Goal: Information Seeking & Learning: Learn about a topic

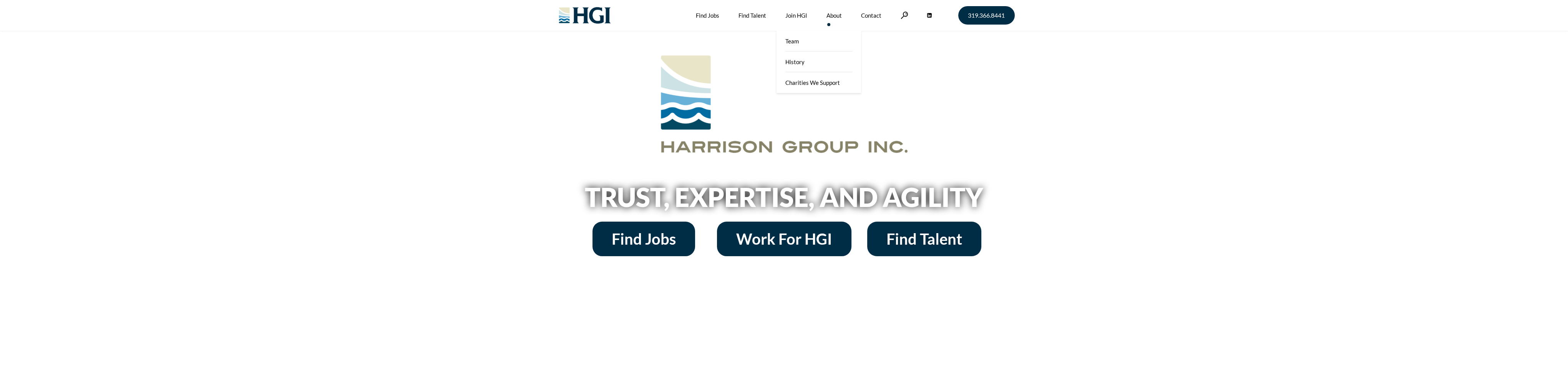
click at [834, 17] on link "About" at bounding box center [834, 15] width 15 height 30
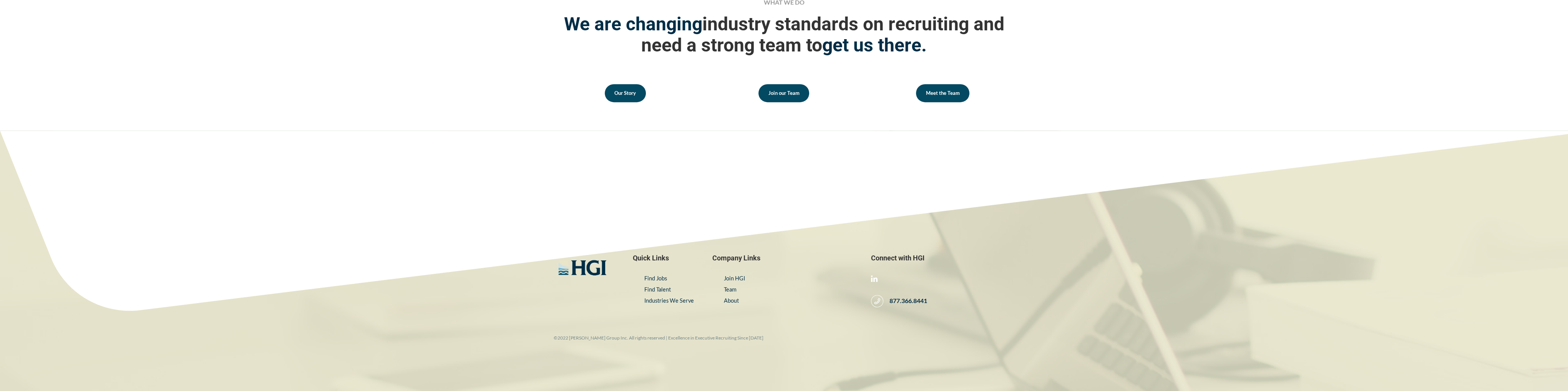
scroll to position [1085, 0]
click at [657, 288] on link "Find Talent" at bounding box center [658, 289] width 27 height 7
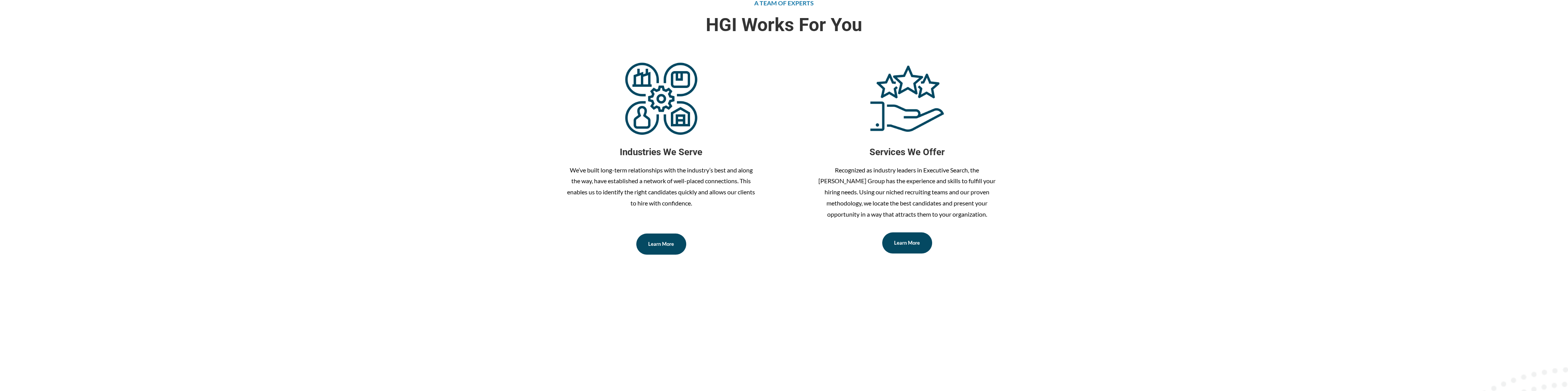
scroll to position [422, 0]
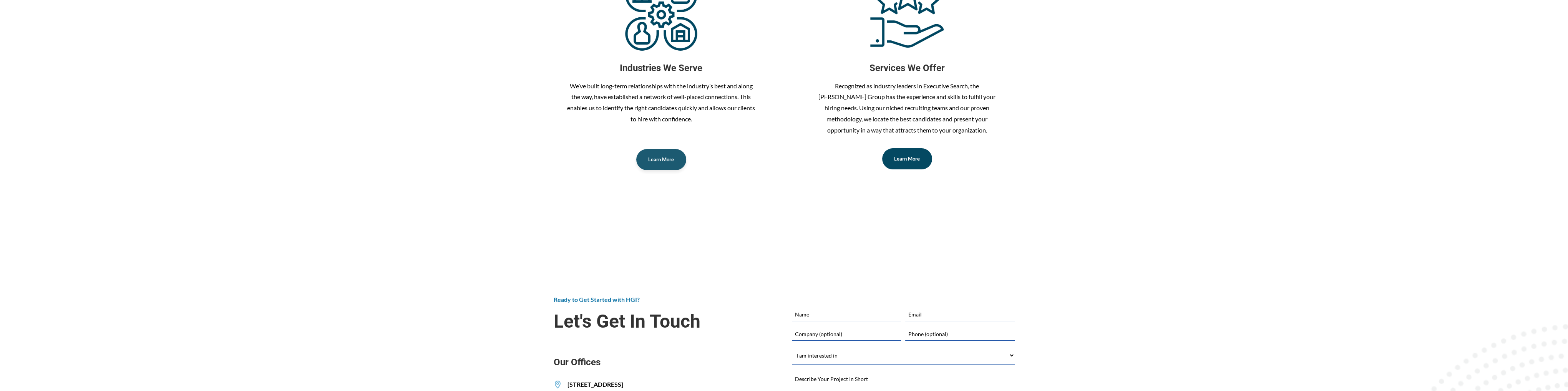
click at [665, 159] on span "Learn More" at bounding box center [661, 159] width 26 height 5
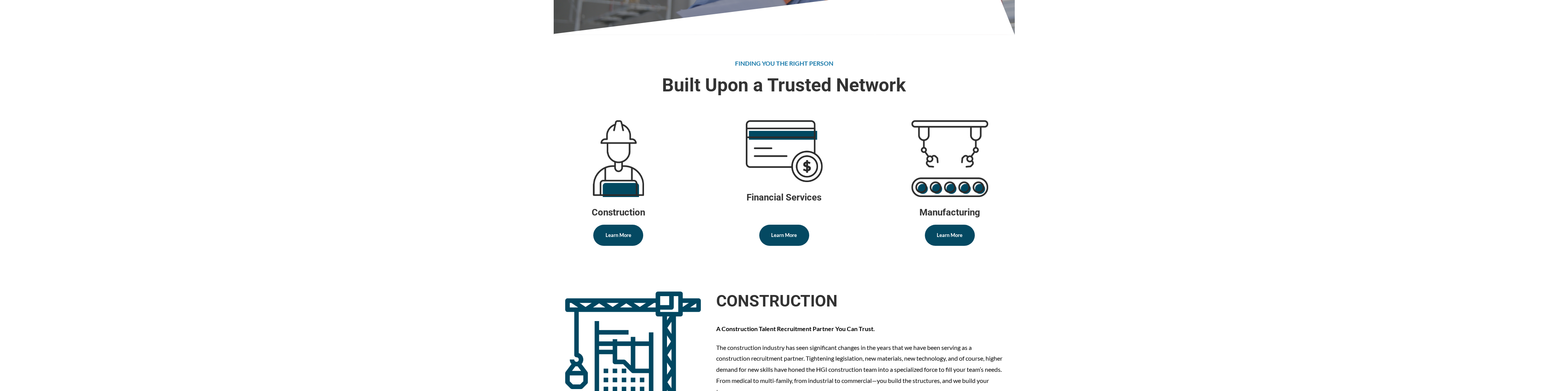
scroll to position [384, 0]
click at [943, 234] on span "Learn More" at bounding box center [950, 234] width 26 height 5
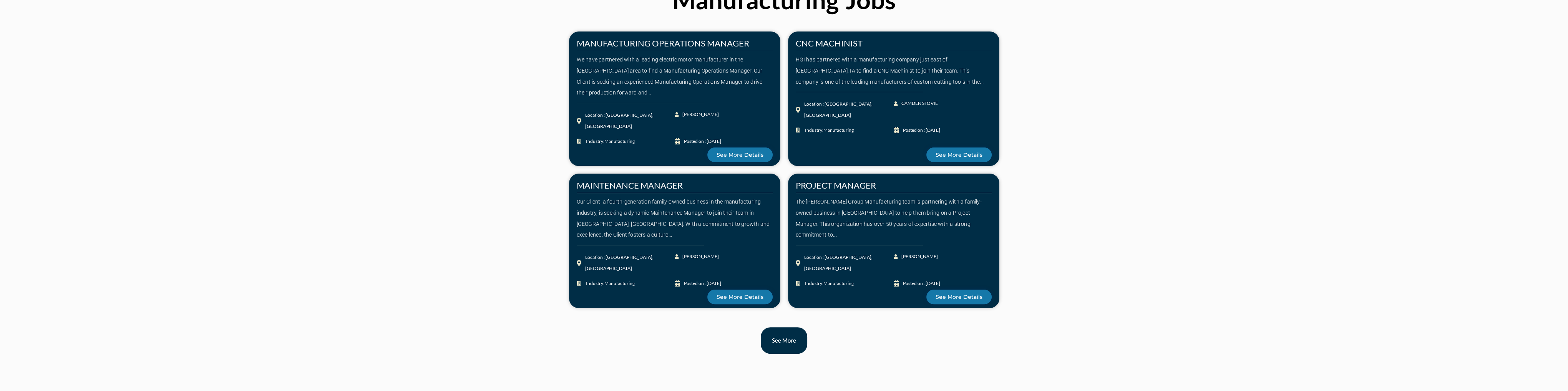
scroll to position [729, 0]
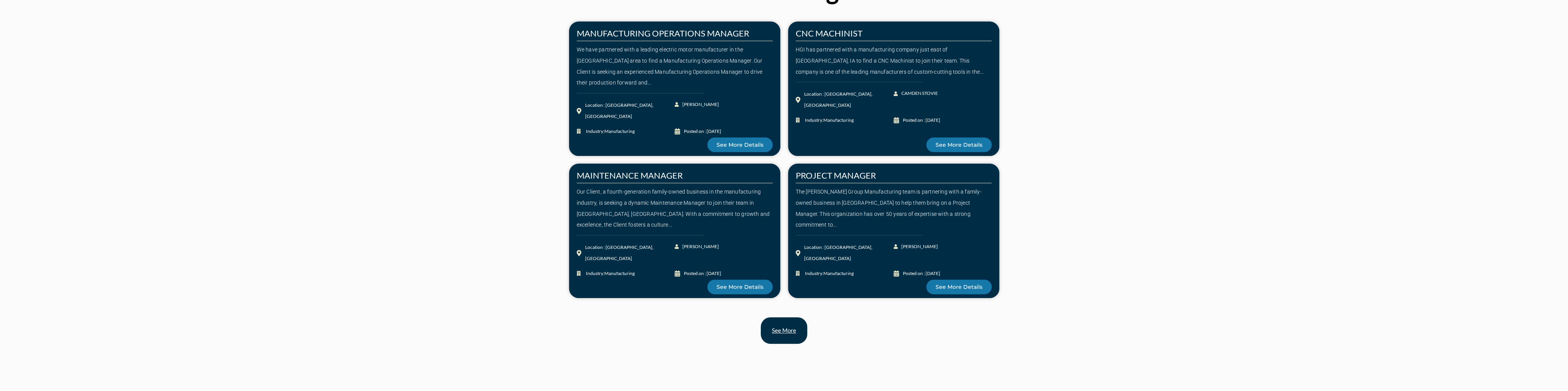
click at [797, 330] on span "See more" at bounding box center [784, 330] width 28 height 5
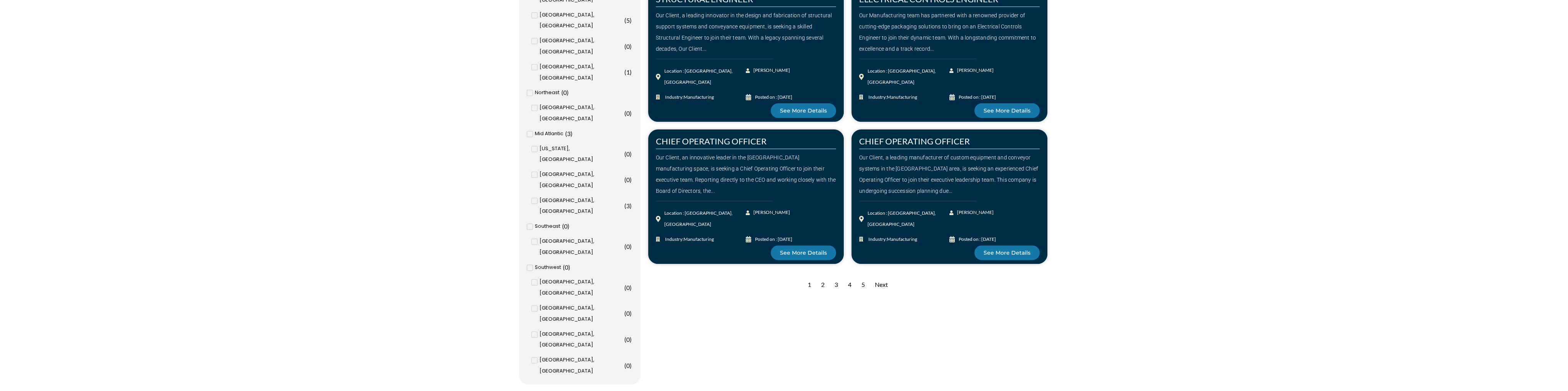
scroll to position [767, 0]
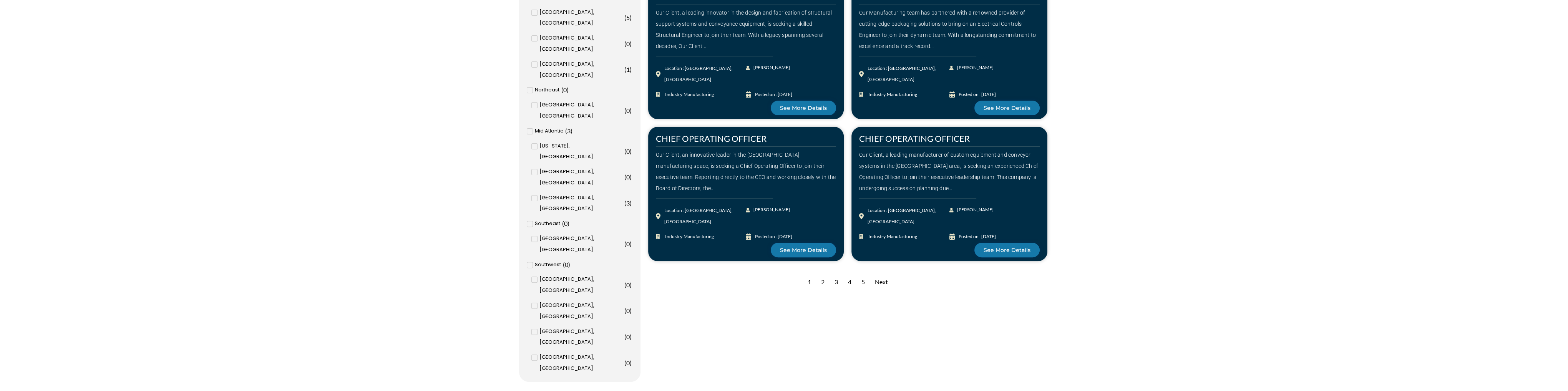
click at [821, 280] on div "2" at bounding box center [823, 282] width 11 height 19
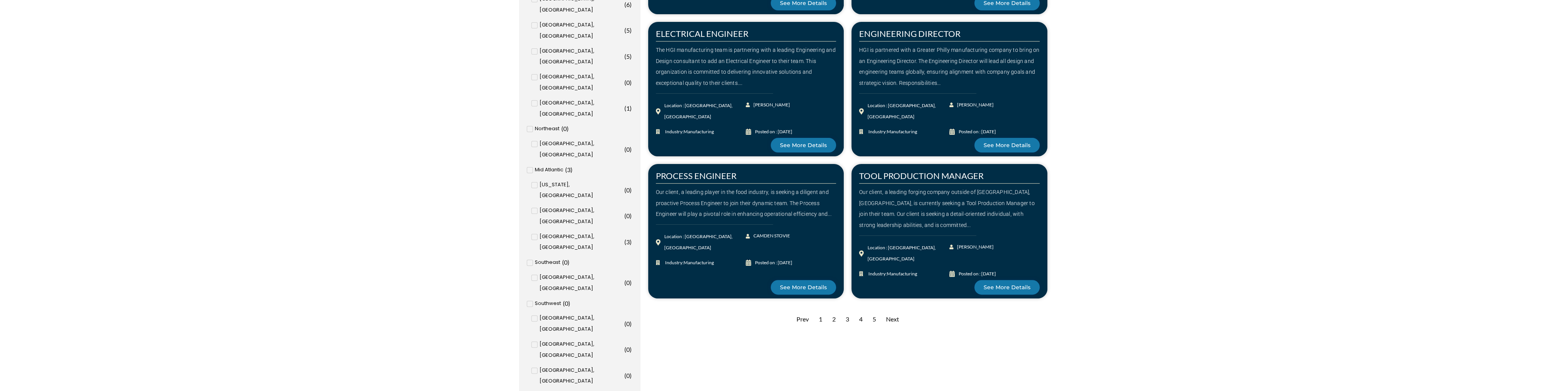
scroll to position [729, 0]
click at [850, 320] on div "3" at bounding box center [847, 319] width 11 height 19
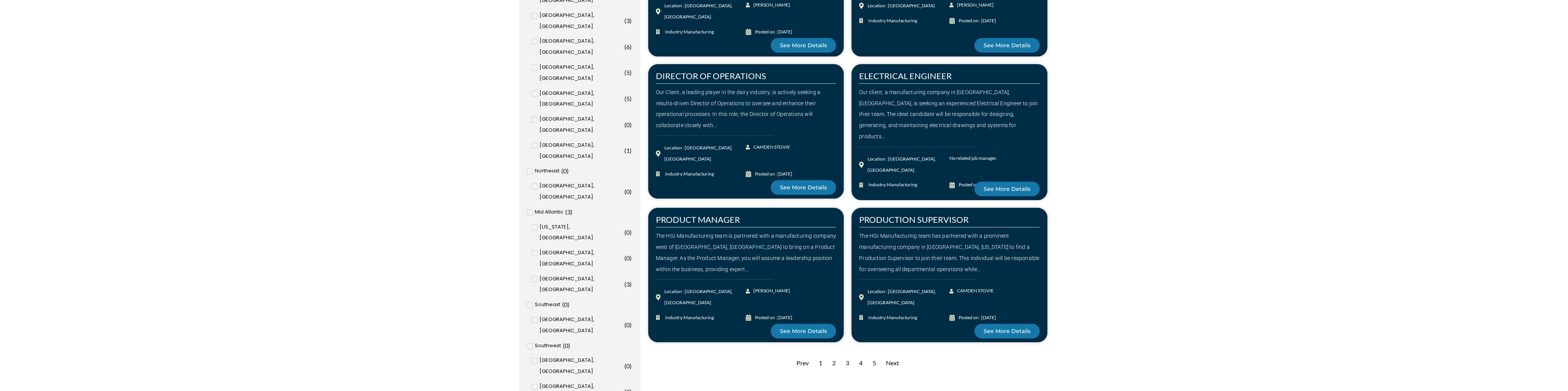
scroll to position [691, 0]
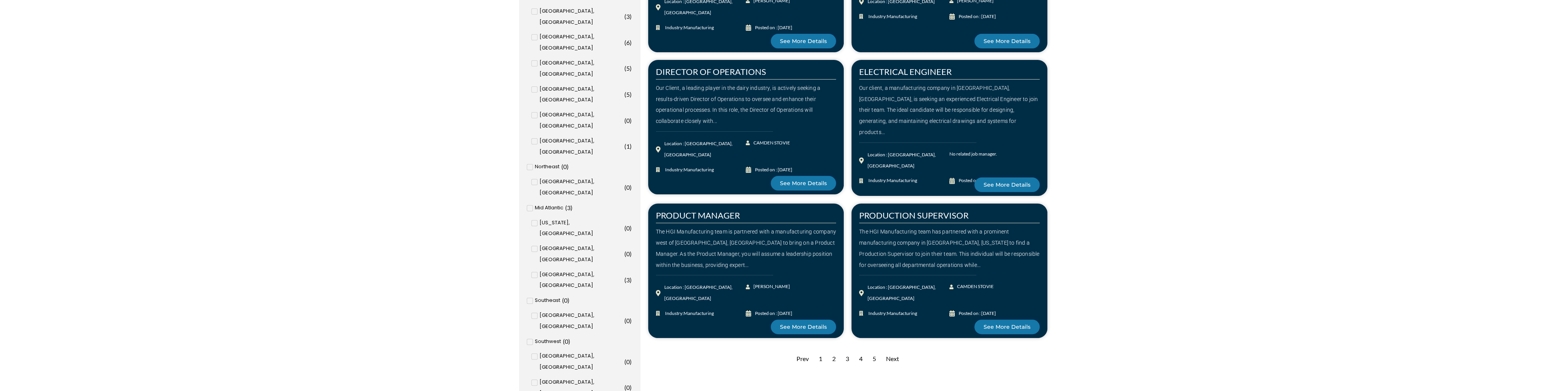
click at [847, 357] on div "3" at bounding box center [847, 358] width 11 height 19
